Goal: Task Accomplishment & Management: Use online tool/utility

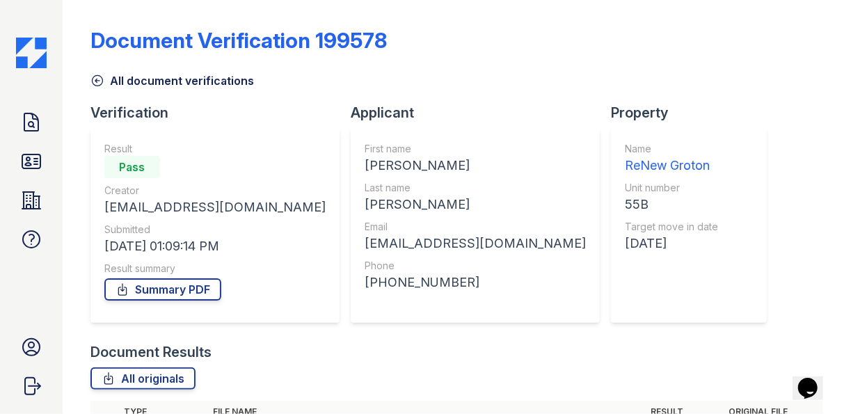
scroll to position [230, 0]
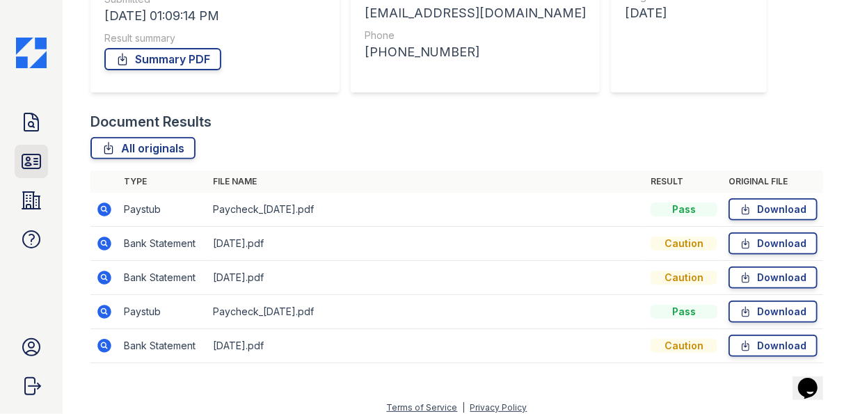
click at [26, 159] on icon at bounding box center [31, 161] width 18 height 14
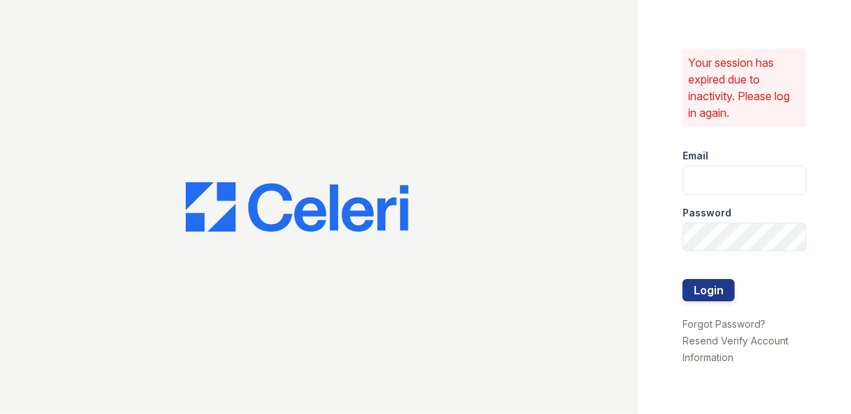
type input "[PERSON_NAME][EMAIL_ADDRESS][PERSON_NAME][DOMAIN_NAME]"
click at [699, 289] on button "Login" at bounding box center [708, 290] width 52 height 22
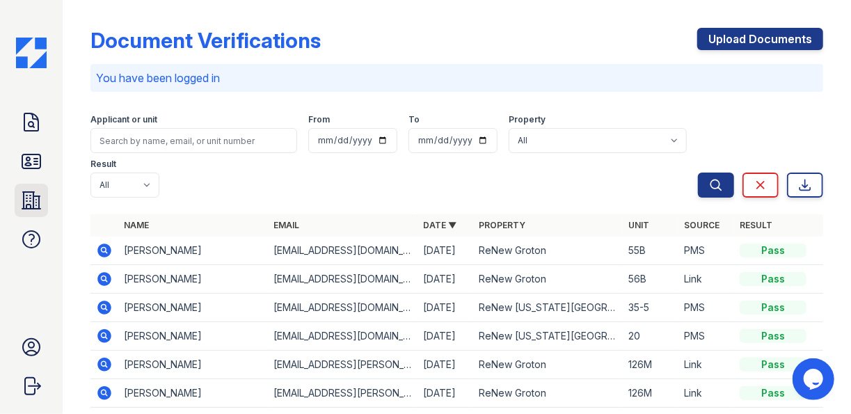
click at [40, 205] on icon at bounding box center [31, 200] width 22 height 22
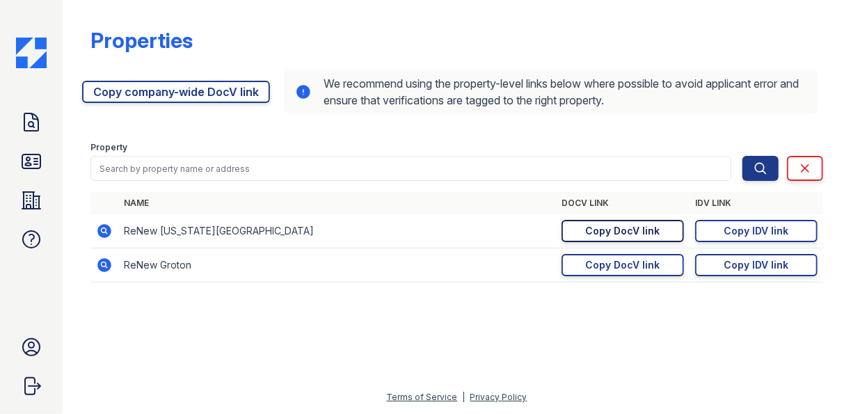
click at [615, 232] on div "Copy DocV link" at bounding box center [623, 231] width 74 height 14
click at [762, 232] on div "Copy IDV link" at bounding box center [756, 231] width 65 height 14
